Goal: Transaction & Acquisition: Subscribe to service/newsletter

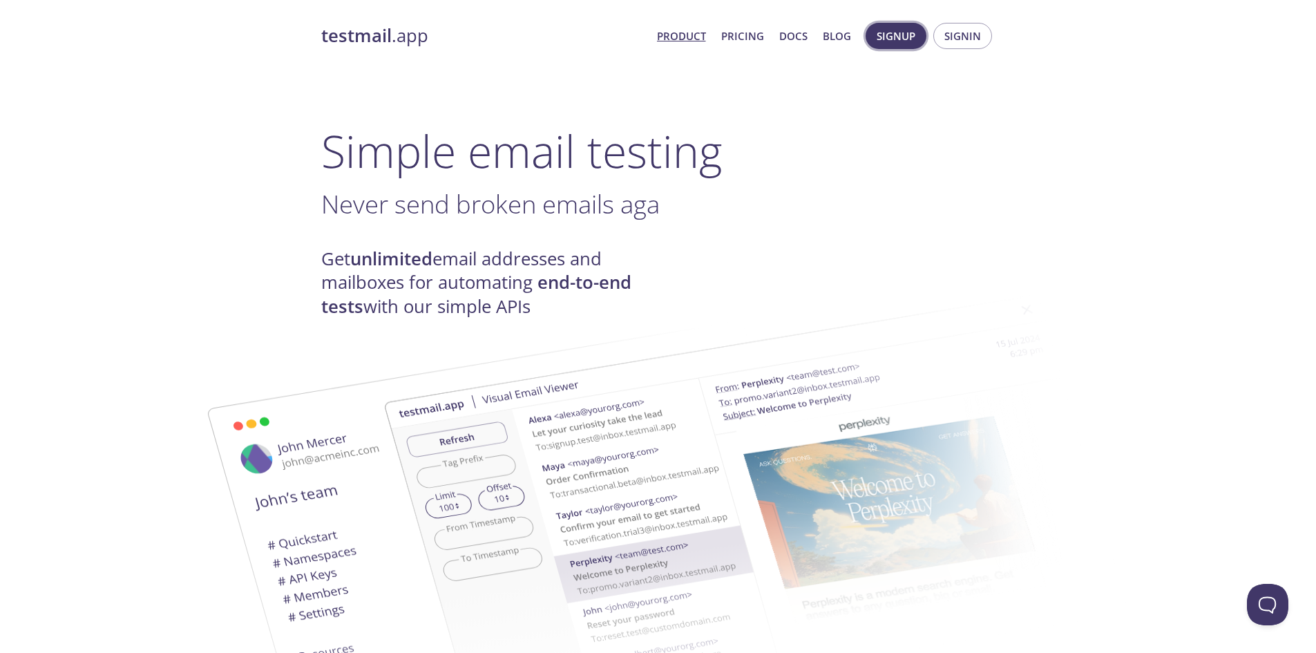
click at [893, 35] on span "Signup" at bounding box center [896, 36] width 39 height 18
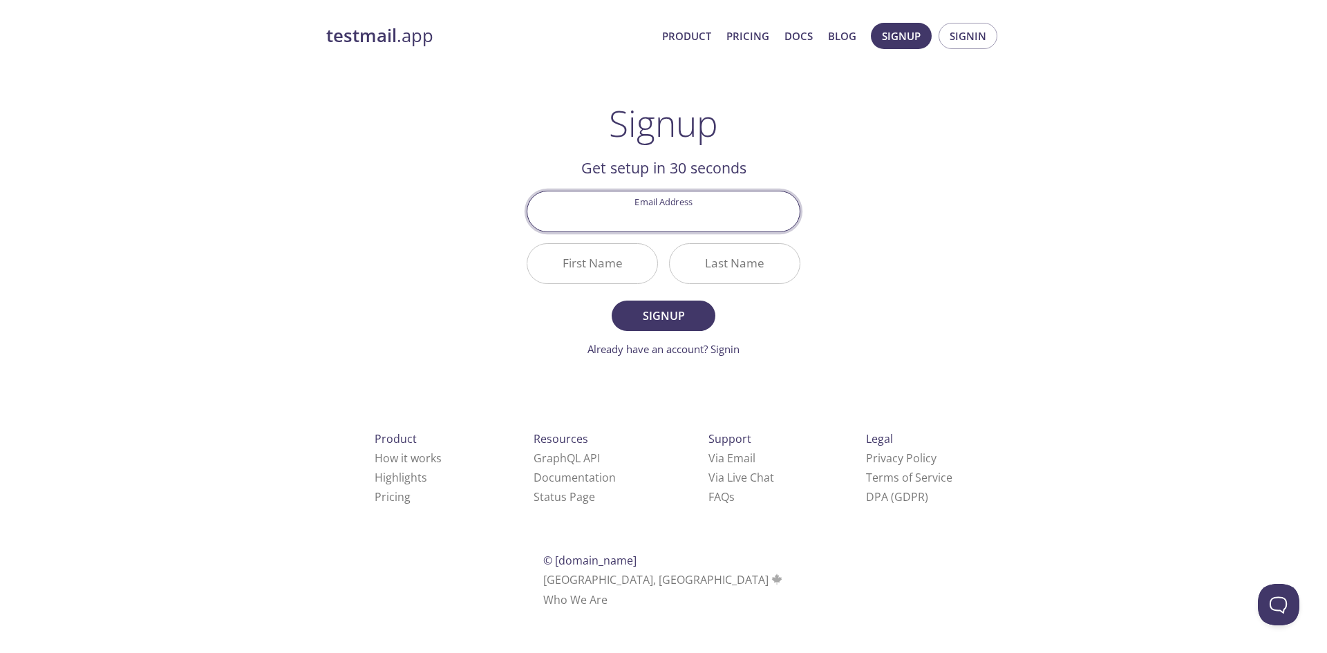
click at [679, 212] on input "Email Address" at bounding box center [663, 210] width 272 height 39
type input "[EMAIL_ADDRESS][DOMAIN_NAME]"
type input "CIMA"
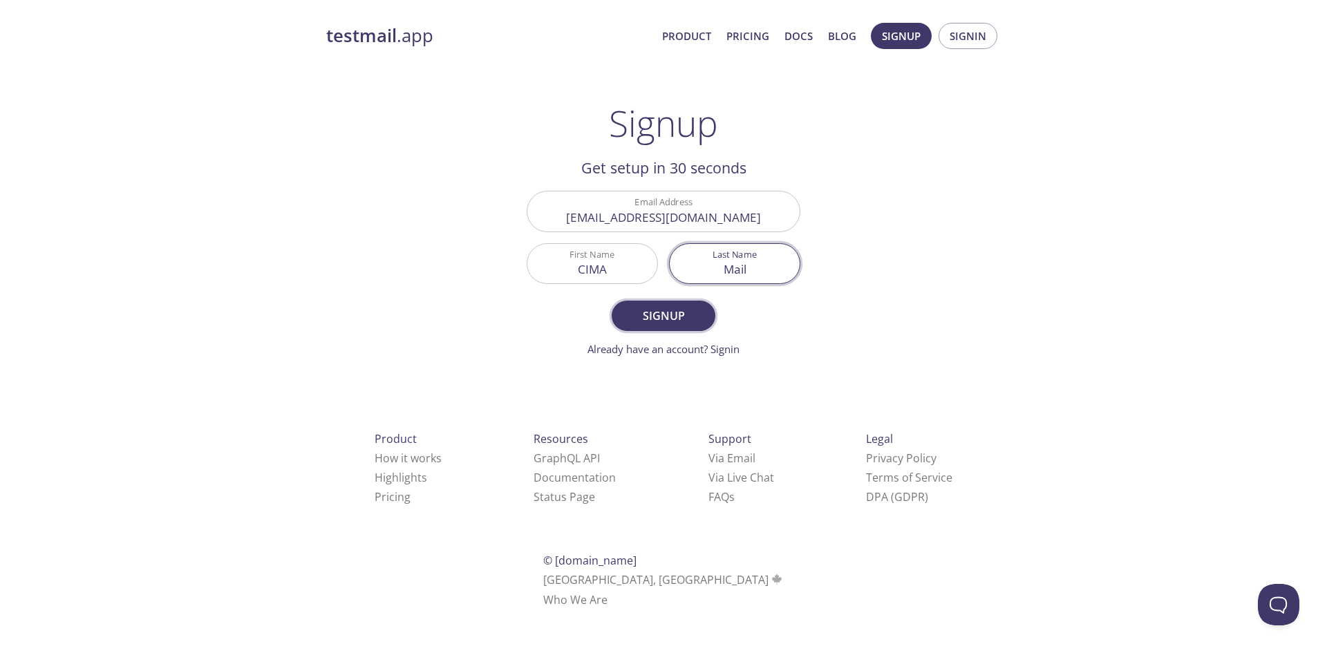
type input "Mail"
click at [668, 322] on span "Signup" at bounding box center [663, 315] width 73 height 19
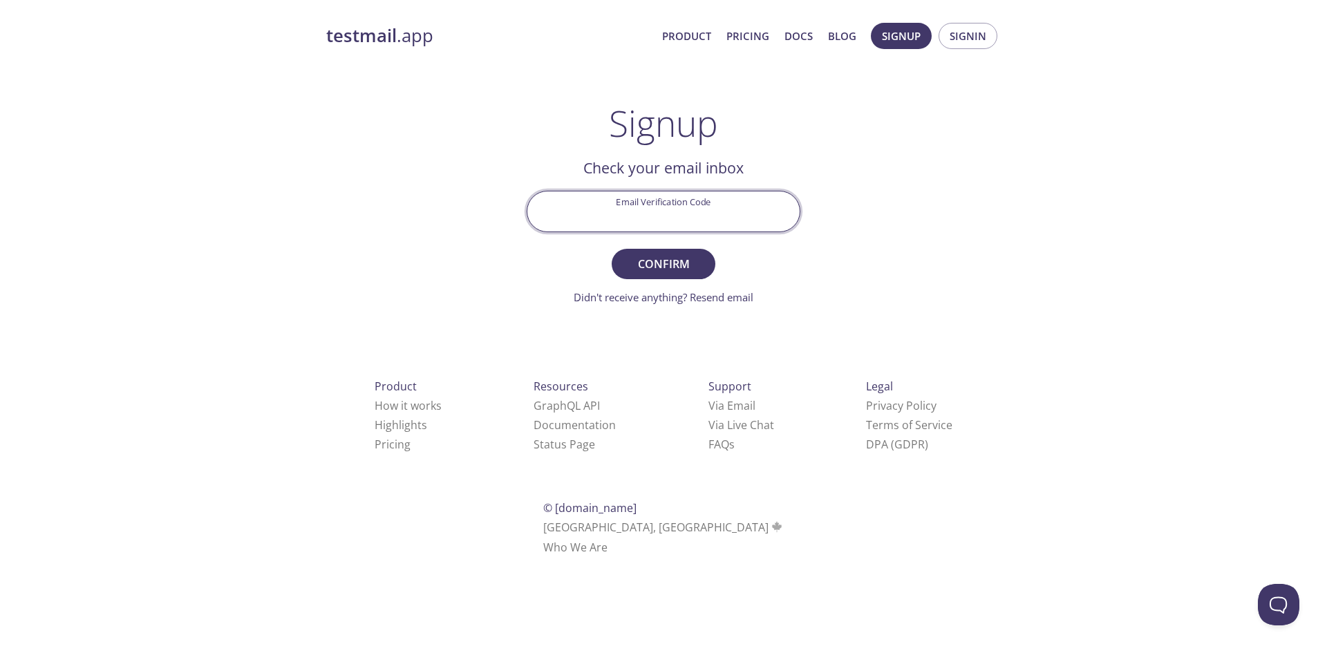
click at [704, 206] on input "Email Verification Code" at bounding box center [663, 210] width 272 height 39
paste input "N868G3B"
type input "N868G3B"
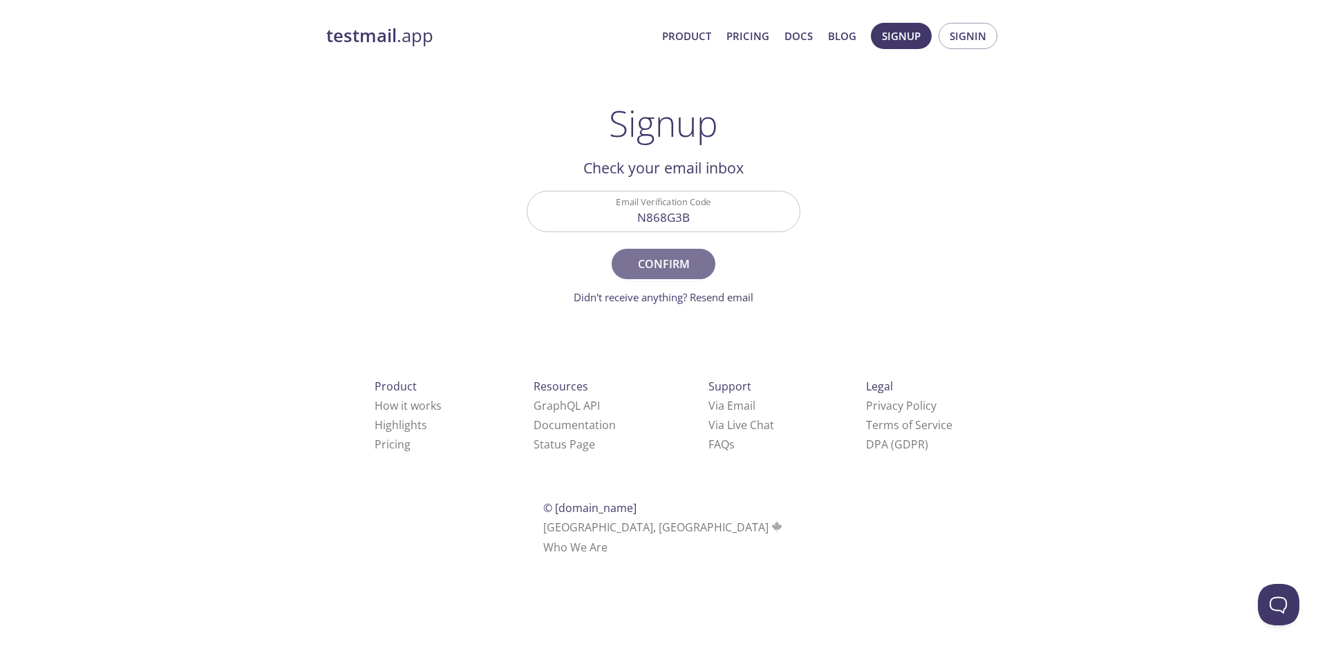
drag, startPoint x: 679, startPoint y: 257, endPoint x: 680, endPoint y: 247, distance: 9.7
click at [679, 257] on span "Confirm" at bounding box center [663, 263] width 73 height 19
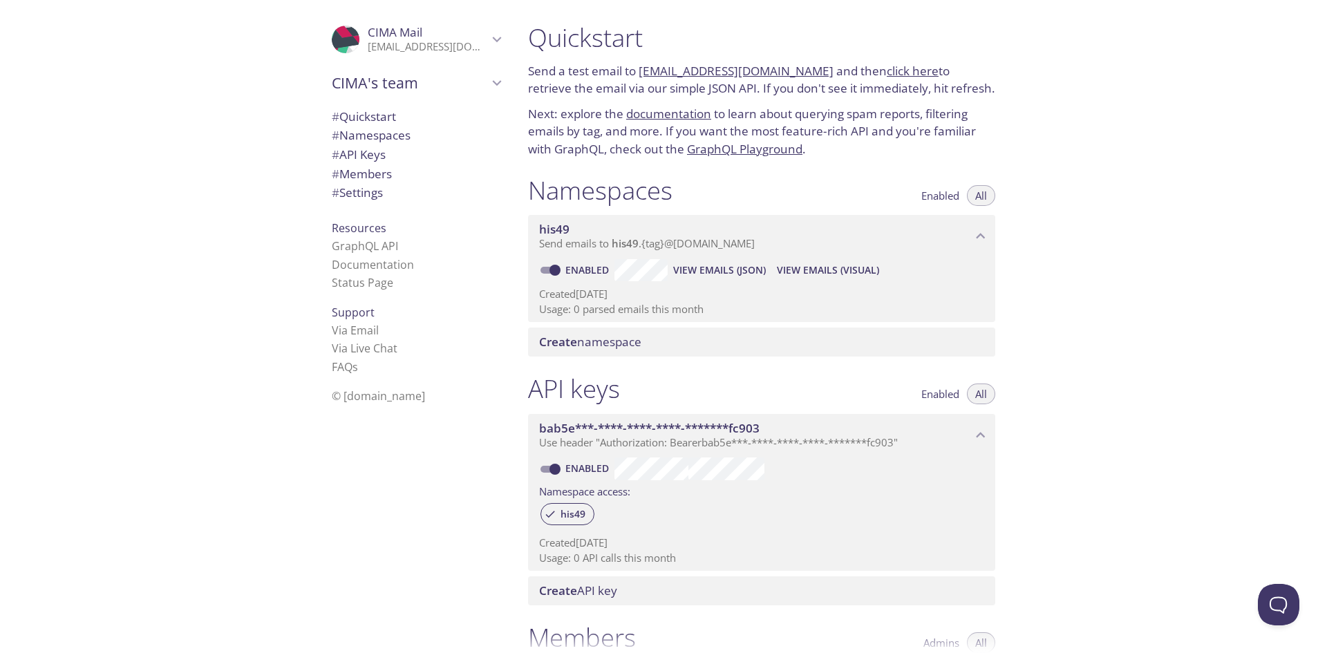
click at [899, 70] on link "click here" at bounding box center [913, 71] width 52 height 16
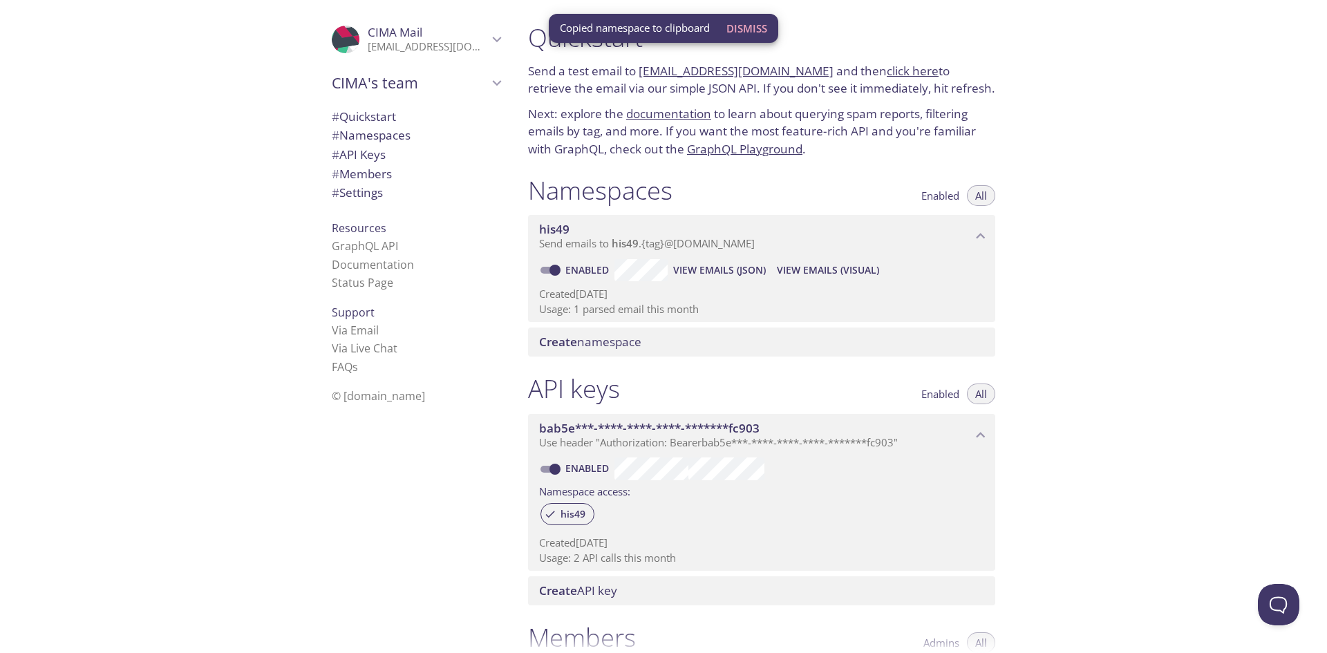
click at [804, 291] on p "Created [DATE]" at bounding box center [761, 294] width 445 height 15
click at [721, 279] on button "View Emails (JSON)" at bounding box center [720, 270] width 104 height 22
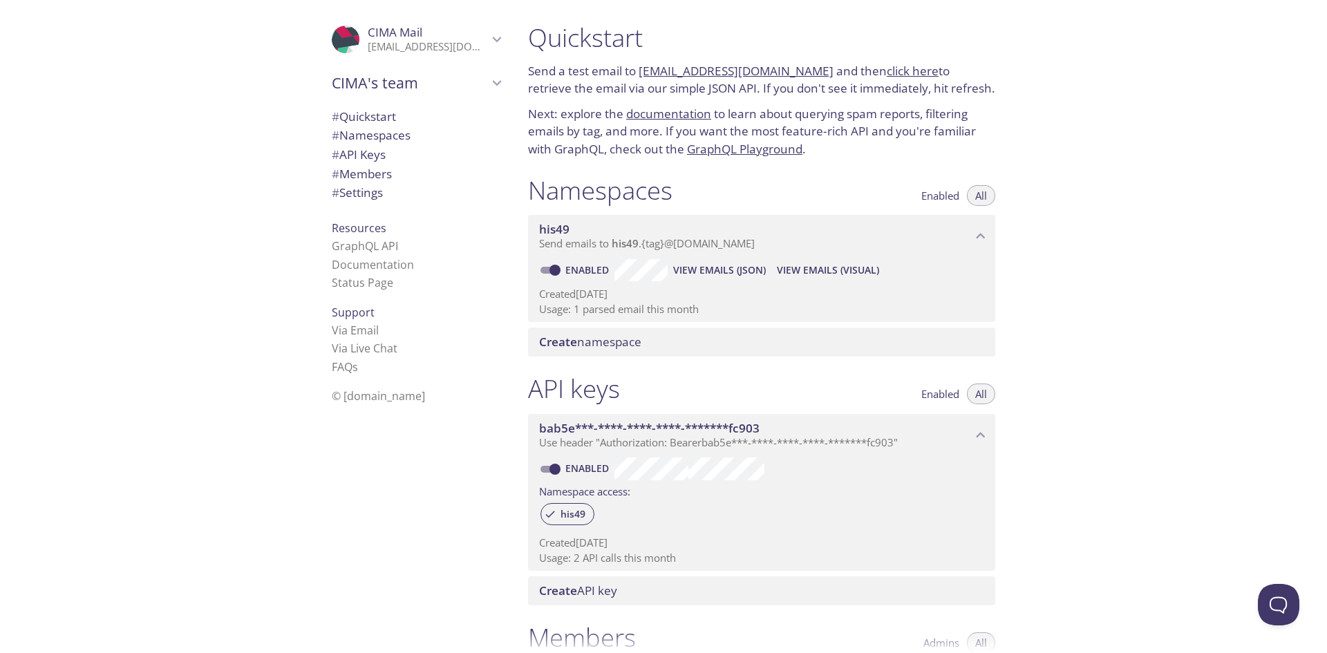
click at [672, 115] on link "documentation" at bounding box center [668, 114] width 85 height 16
click at [609, 348] on span "Create namespace" at bounding box center [590, 342] width 102 height 16
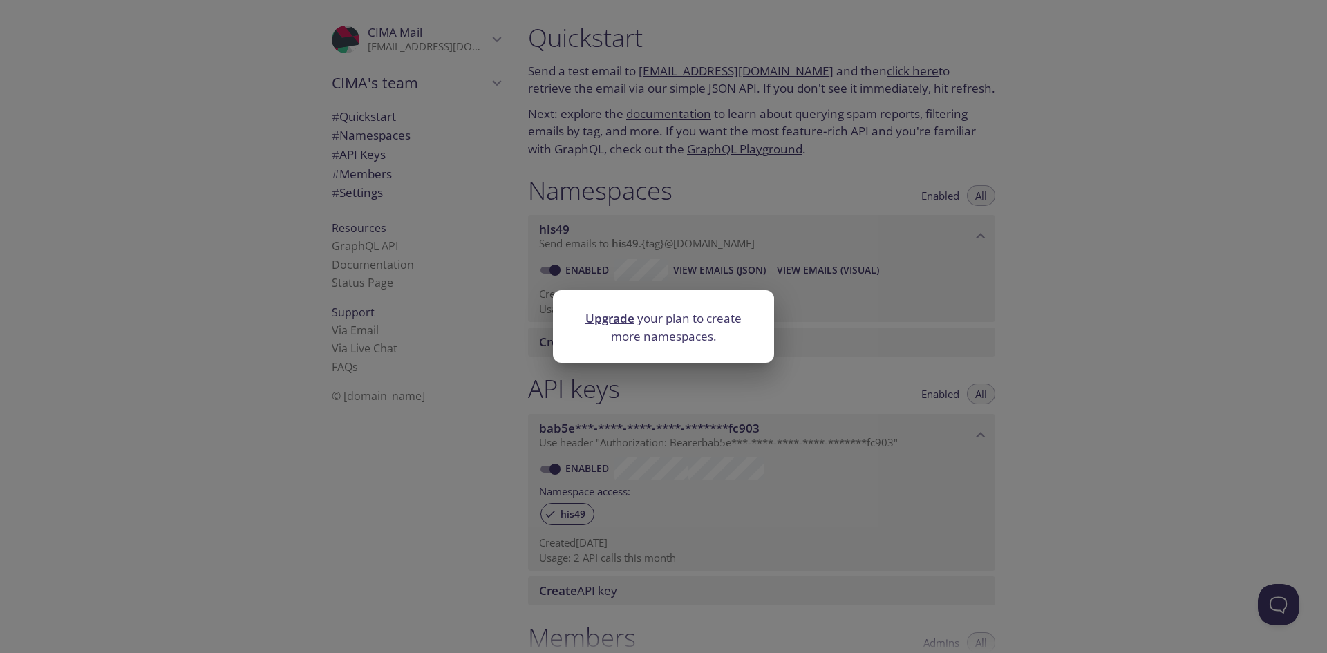
click at [935, 261] on div "Upgrade your plan to create more namespaces." at bounding box center [663, 326] width 1327 height 653
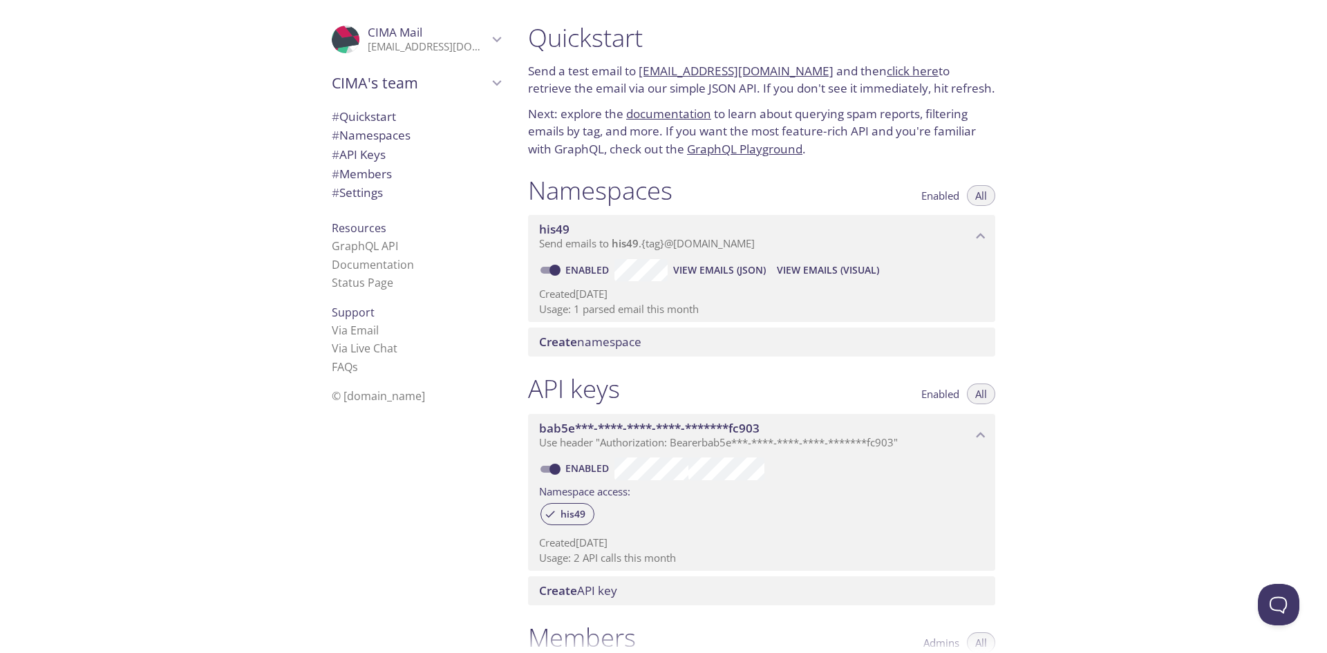
click at [846, 264] on span "View Emails (Visual)" at bounding box center [828, 270] width 102 height 17
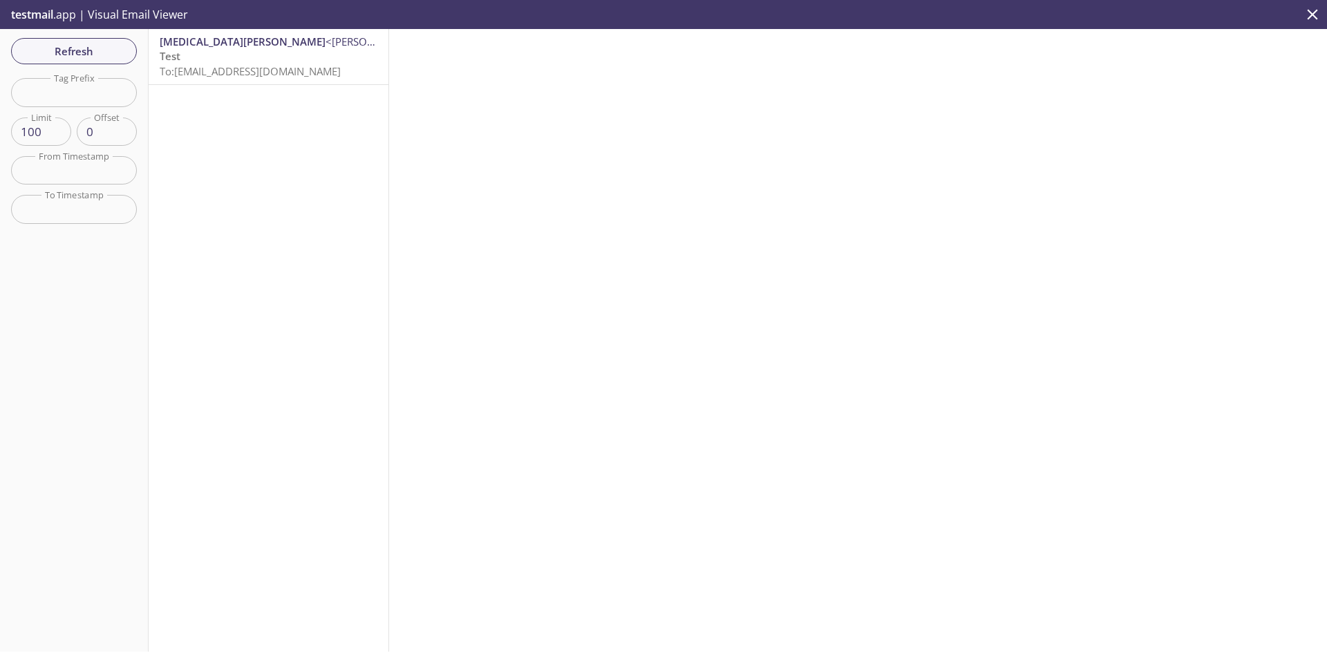
click at [234, 49] on span "[MEDICAL_DATA][PERSON_NAME] <[PERSON_NAME][EMAIL_ADDRESS][PERSON_NAME][DOMAIN_N…" at bounding box center [269, 42] width 218 height 15
